Goal: Information Seeking & Learning: Learn about a topic

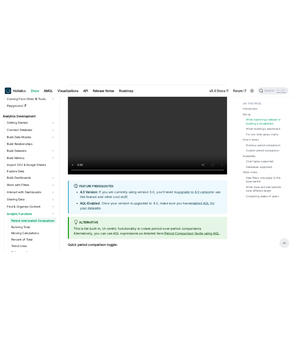
scroll to position [797, 0]
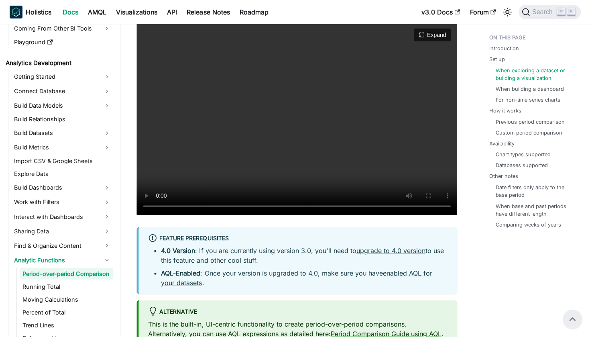
click at [202, 206] on video "Your browser does not support embedding video, but you can download it ." at bounding box center [297, 118] width 321 height 192
click at [196, 206] on video "Your browser does not support embedding video, but you can download it ." at bounding box center [297, 118] width 321 height 192
click at [159, 205] on video "Your browser does not support embedding video, but you can download it ." at bounding box center [297, 118] width 321 height 192
click at [161, 207] on video "Your browser does not support embedding video, but you can download it ." at bounding box center [297, 118] width 321 height 192
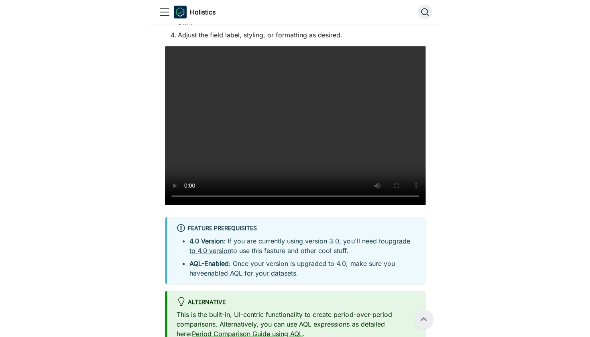
scroll to position [752, 0]
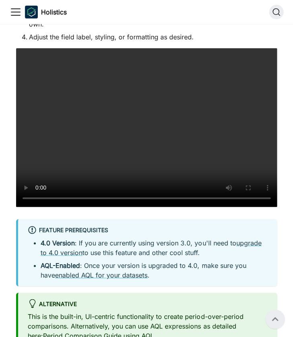
click at [39, 198] on video "Your browser does not support embedding video, but you can download it ." at bounding box center [146, 127] width 261 height 159
click at [39, 197] on video "Your browser does not support embedding video, but you can download it ." at bounding box center [146, 127] width 261 height 159
